Goal: Information Seeking & Learning: Understand process/instructions

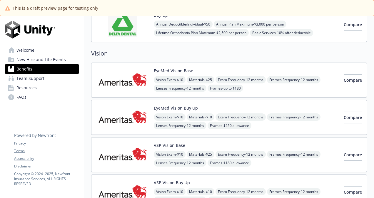
scroll to position [353, 0]
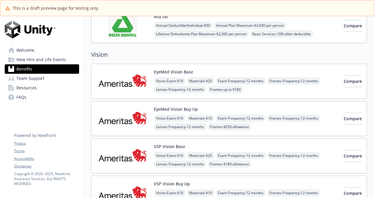
click at [117, 74] on img at bounding box center [122, 81] width 53 height 25
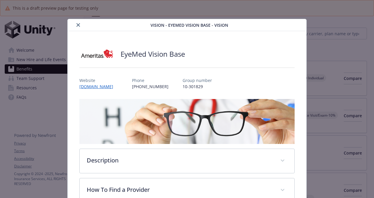
scroll to position [353, 0]
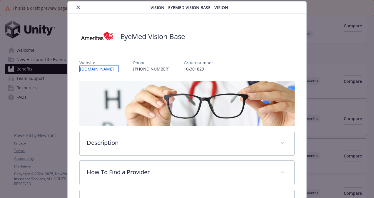
click at [116, 69] on link "[DOMAIN_NAME]" at bounding box center [99, 69] width 40 height 7
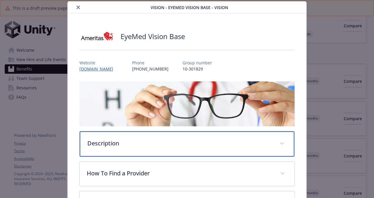
click at [111, 140] on p "Description" at bounding box center [179, 143] width 185 height 9
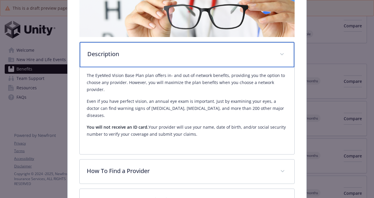
scroll to position [108, 0]
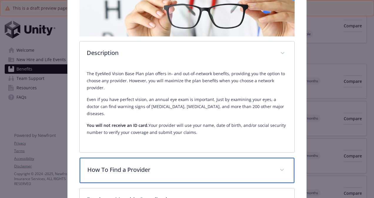
click at [186, 166] on p "How To Find a Provider" at bounding box center [179, 170] width 185 height 9
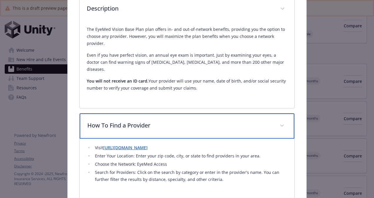
scroll to position [152, 0]
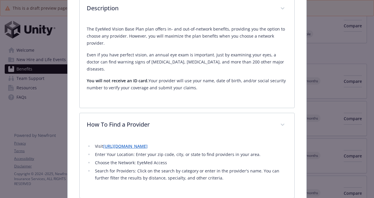
click at [148, 144] on link "[URL][DOMAIN_NAME]" at bounding box center [125, 147] width 44 height 6
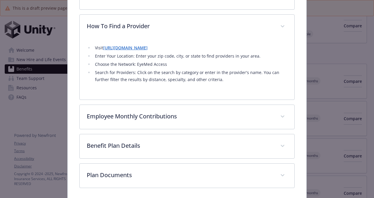
scroll to position [251, 0]
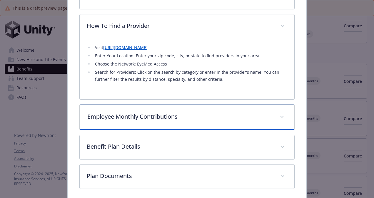
click at [182, 116] on div "Employee Monthly Contributions" at bounding box center [187, 117] width 215 height 25
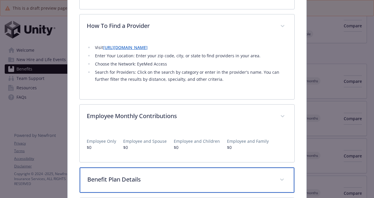
click at [281, 175] on span "details for plan Vision - EyeMed Vision Base - Vision" at bounding box center [281, 179] width 9 height 9
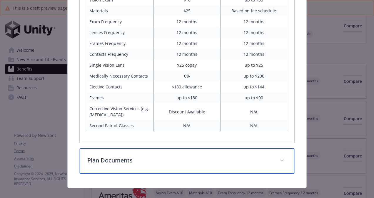
scroll to position [464, 0]
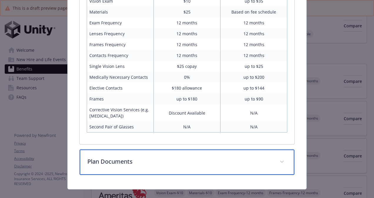
click at [188, 157] on p "Plan Documents" at bounding box center [179, 161] width 185 height 9
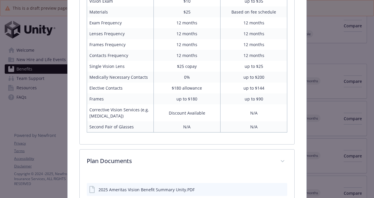
click at [279, 187] on icon "preview file" at bounding box center [281, 189] width 5 height 4
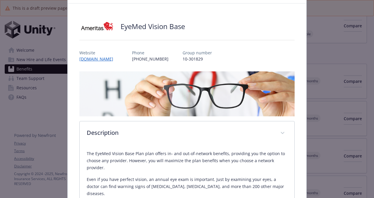
scroll to position [0, 0]
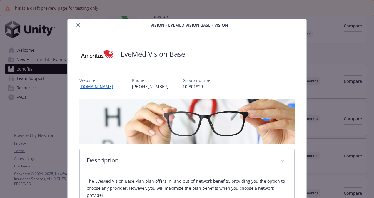
click at [76, 23] on icon "close" at bounding box center [78, 25] width 4 height 4
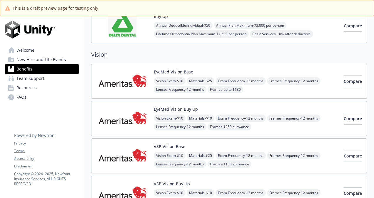
click at [127, 117] on img at bounding box center [122, 118] width 53 height 25
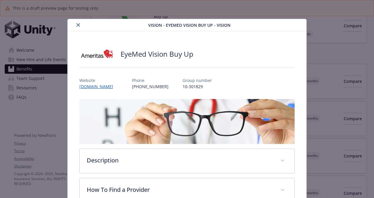
scroll to position [18, 0]
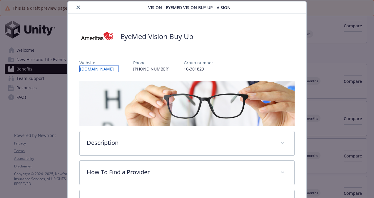
click at [93, 68] on link "[DOMAIN_NAME]" at bounding box center [99, 69] width 40 height 7
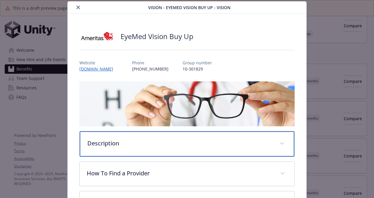
click at [167, 142] on p "Description" at bounding box center [179, 143] width 185 height 9
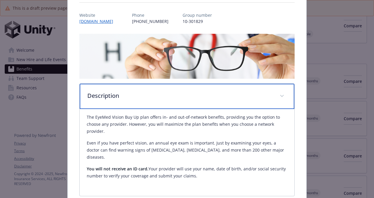
scroll to position [121, 0]
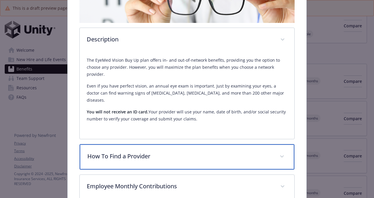
click at [272, 147] on div "How To Find a Provider" at bounding box center [187, 156] width 215 height 25
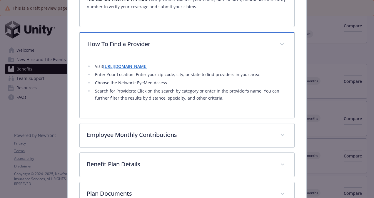
scroll to position [239, 0]
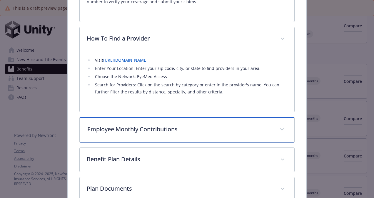
click at [277, 125] on span "details for plan Vision - EyeMed Vision Buy Up - Vision" at bounding box center [281, 129] width 9 height 9
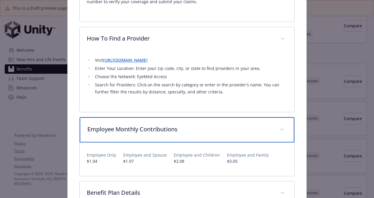
scroll to position [300, 0]
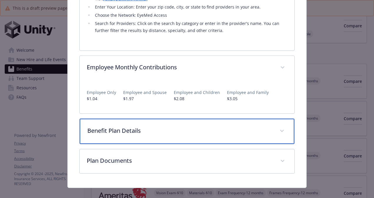
click at [279, 127] on span "details for plan Vision - EyeMed Vision Buy Up - Vision" at bounding box center [281, 131] width 9 height 9
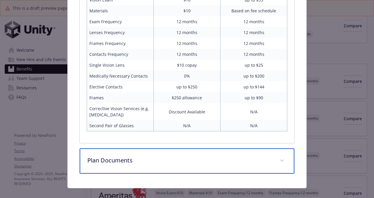
scroll to position [464, 0]
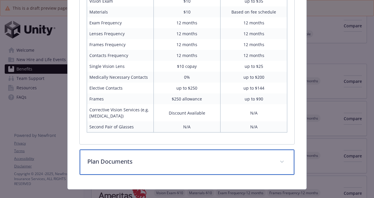
click at [165, 157] on p "Plan Documents" at bounding box center [179, 161] width 185 height 9
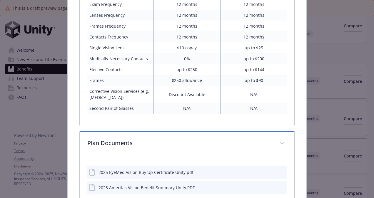
scroll to position [485, 0]
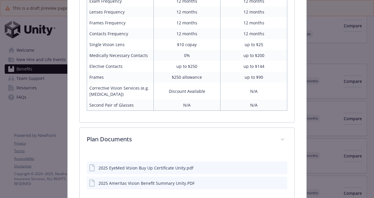
click at [279, 181] on icon "preview file" at bounding box center [281, 183] width 5 height 4
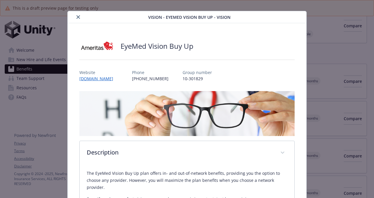
scroll to position [0, 0]
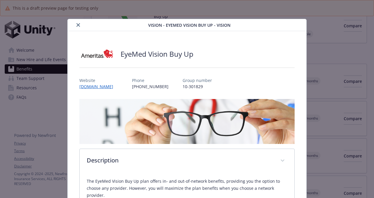
click at [78, 24] on icon "close" at bounding box center [78, 25] width 4 height 4
